Goal: Information Seeking & Learning: Learn about a topic

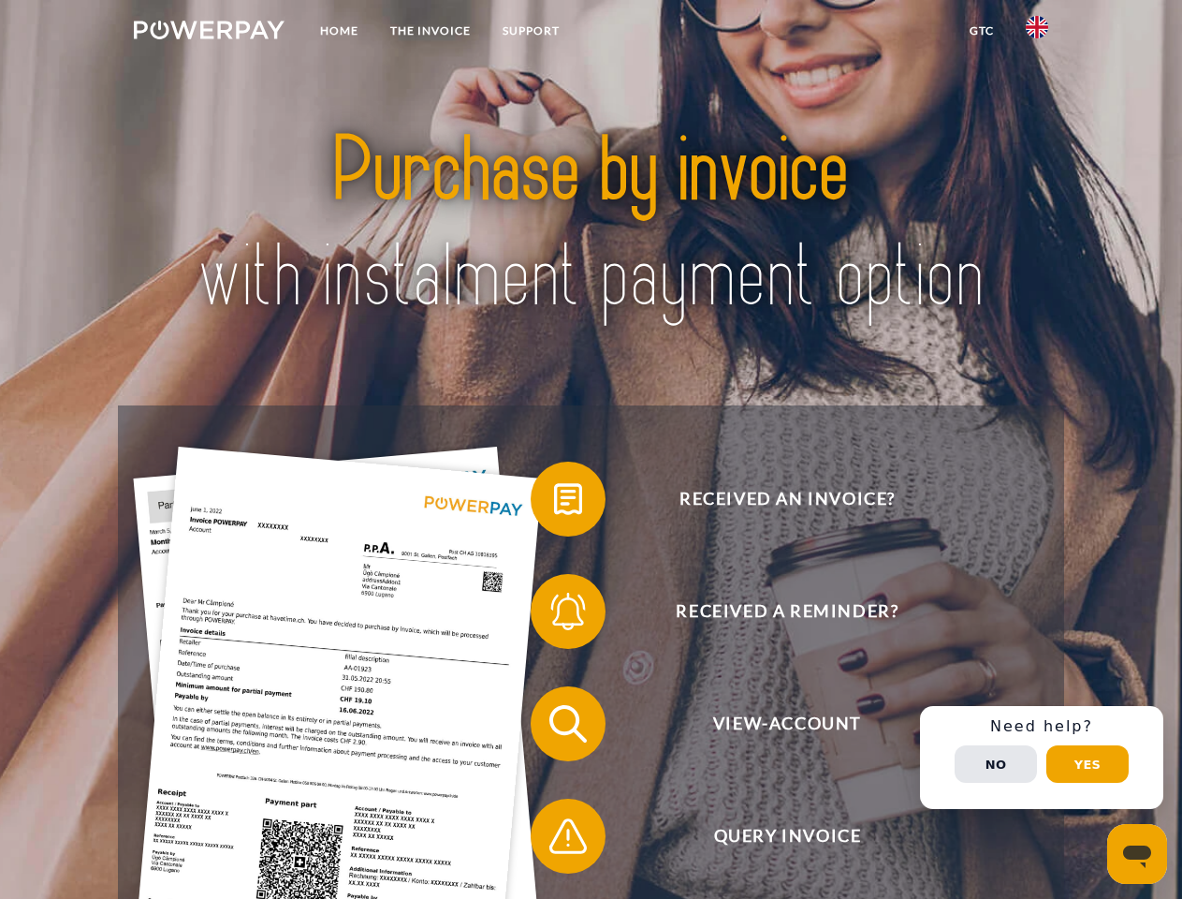
click at [209, 33] on img at bounding box center [209, 30] width 151 height 19
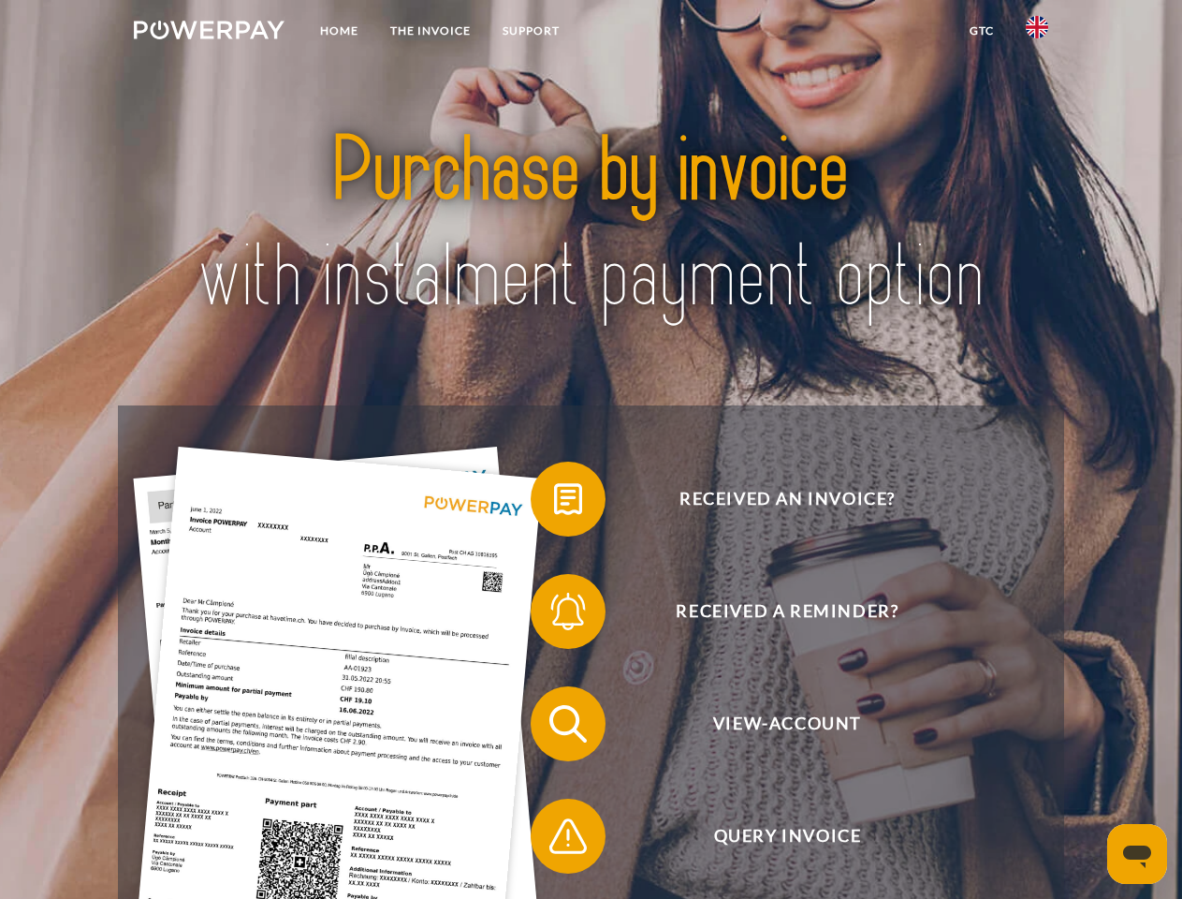
click at [1037, 33] on img at bounding box center [1037, 27] width 22 height 22
click at [981, 31] on link "GTC" at bounding box center [982, 31] width 56 height 34
click at [554, 503] on span at bounding box center [540, 499] width 94 height 94
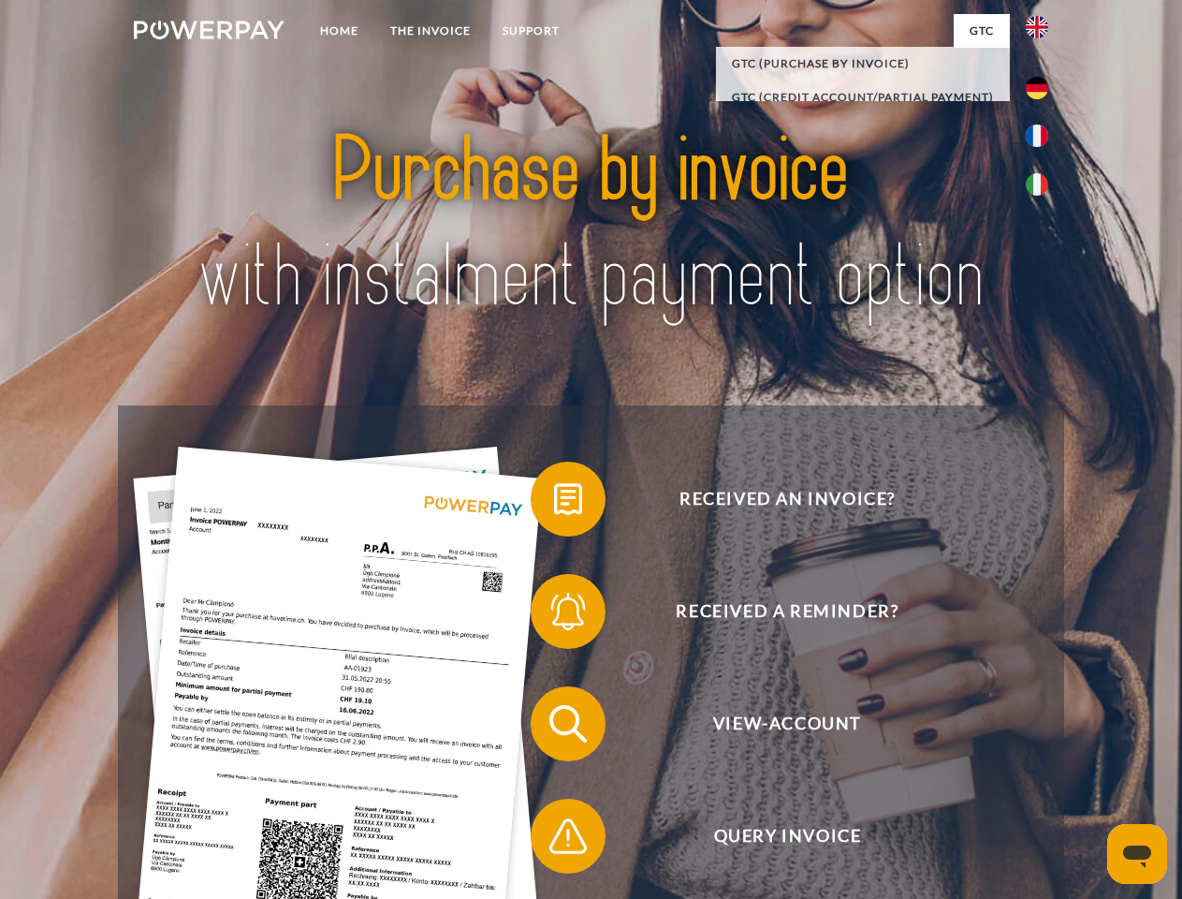
click at [554, 615] on span at bounding box center [540, 612] width 94 height 94
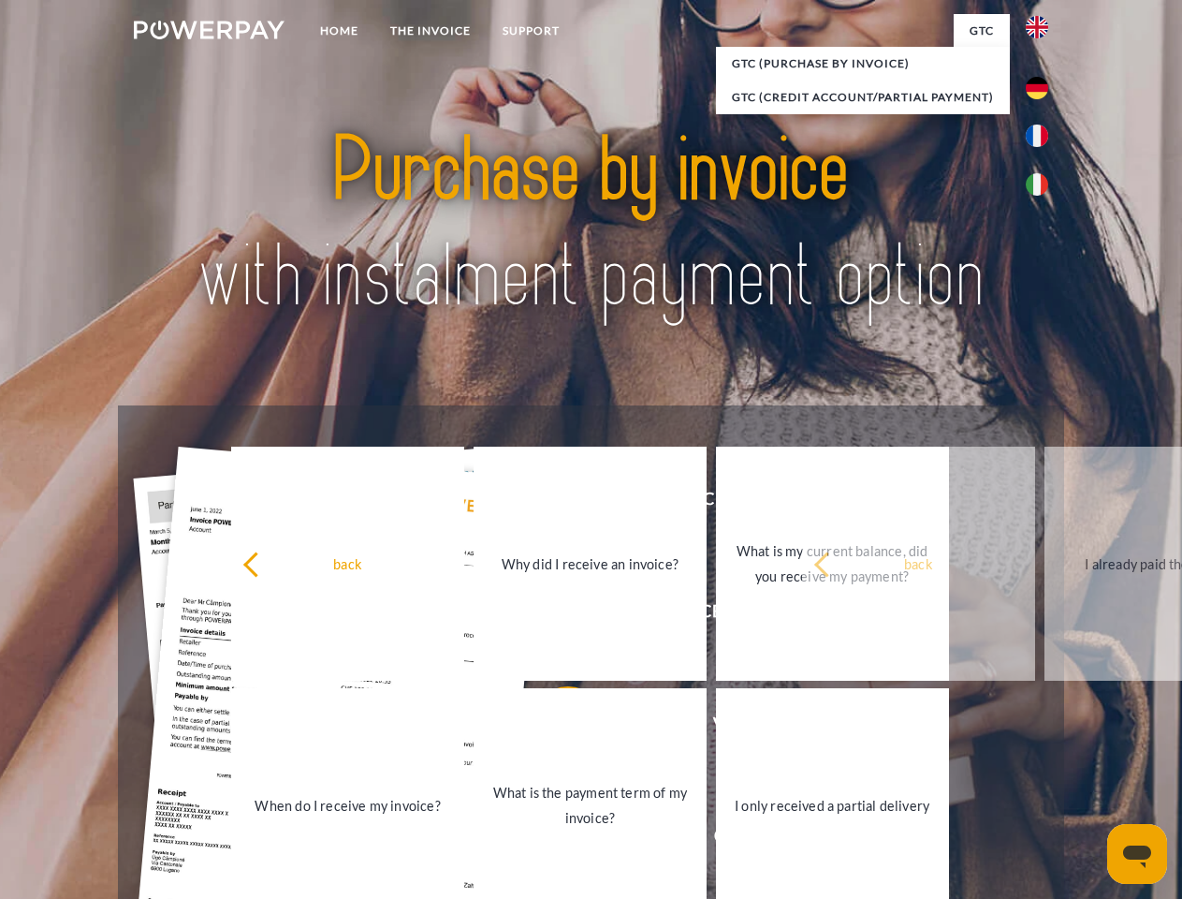
click at [554, 727] on link "What is the payment term of my invoice?" at bounding box center [590, 805] width 233 height 234
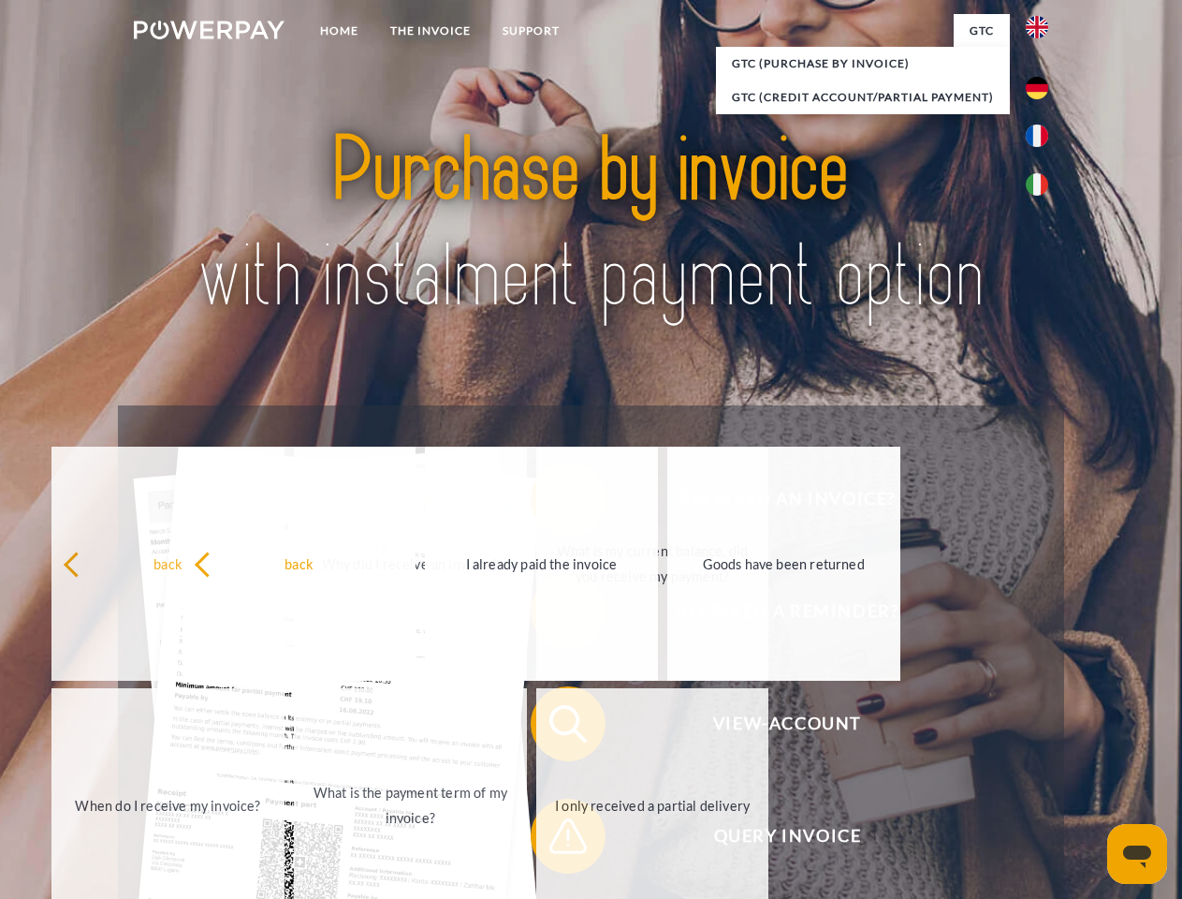
click at [554, 840] on link "I only received a partial delivery" at bounding box center [652, 805] width 233 height 234
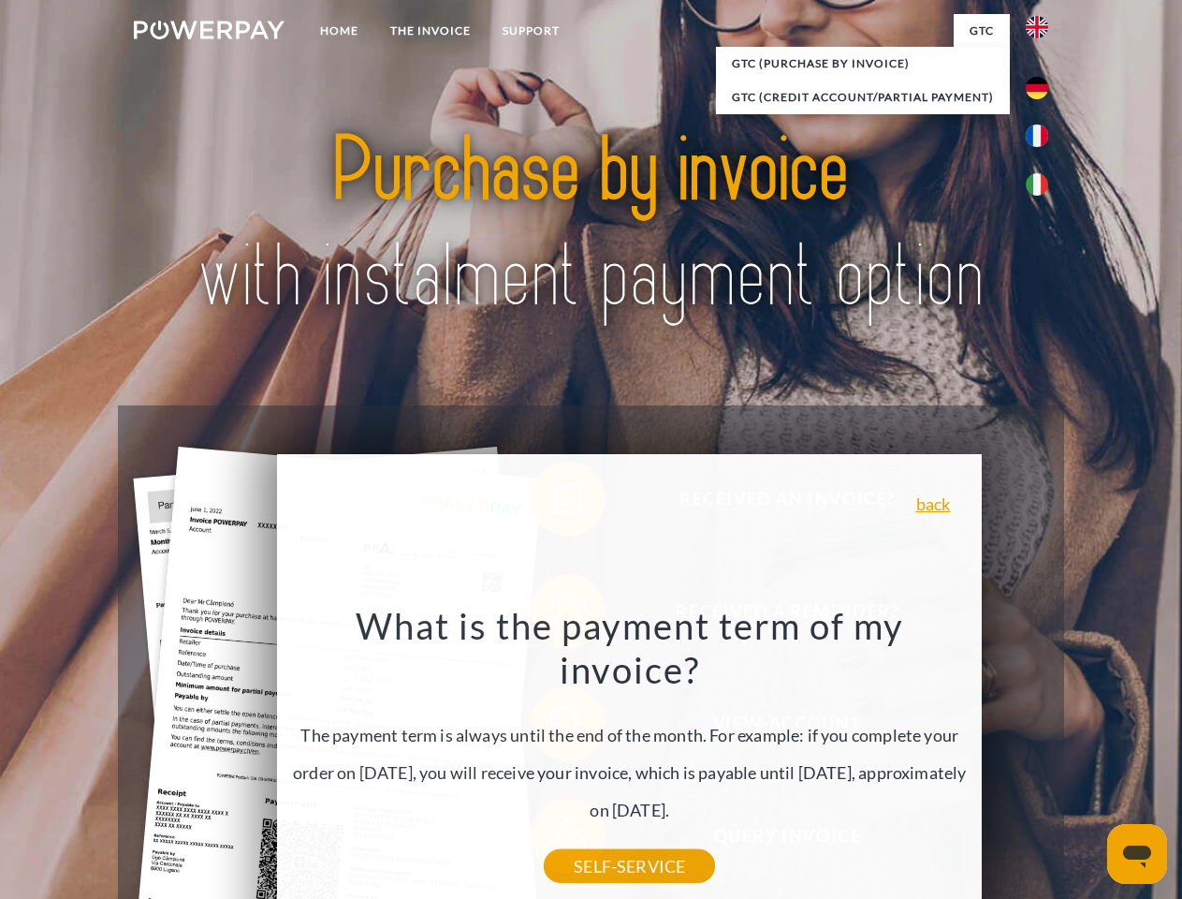
click at [1042, 757] on div "Received an invoice? Received a reminder? View-Account Query Invoice" at bounding box center [591, 779] width 946 height 749
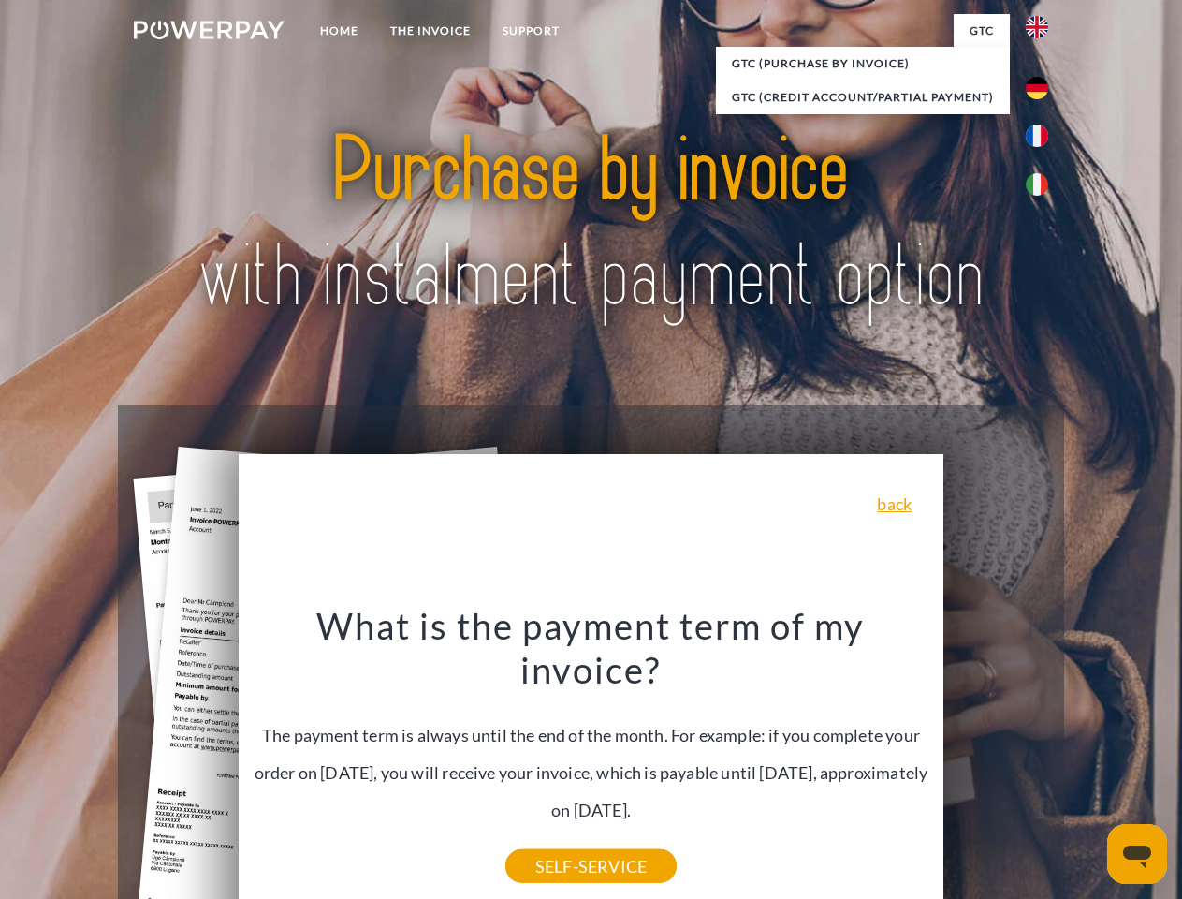
click at [996, 761] on span "View-Account" at bounding box center [787, 723] width 459 height 75
click at [1088, 764] on header "Home THE INVOICE Support" at bounding box center [591, 646] width 1182 height 1293
